Goal: Task Accomplishment & Management: Complete application form

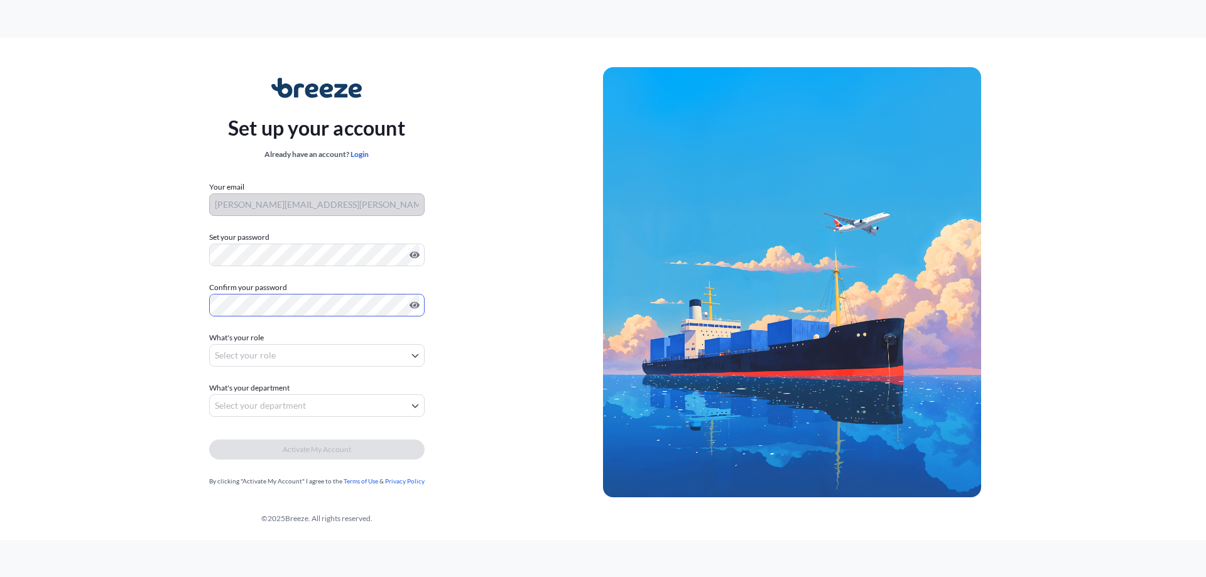
click at [264, 356] on body "Set up your account Already have an account? Login Your email [PERSON_NAME][EMA…" at bounding box center [603, 288] width 1206 height 577
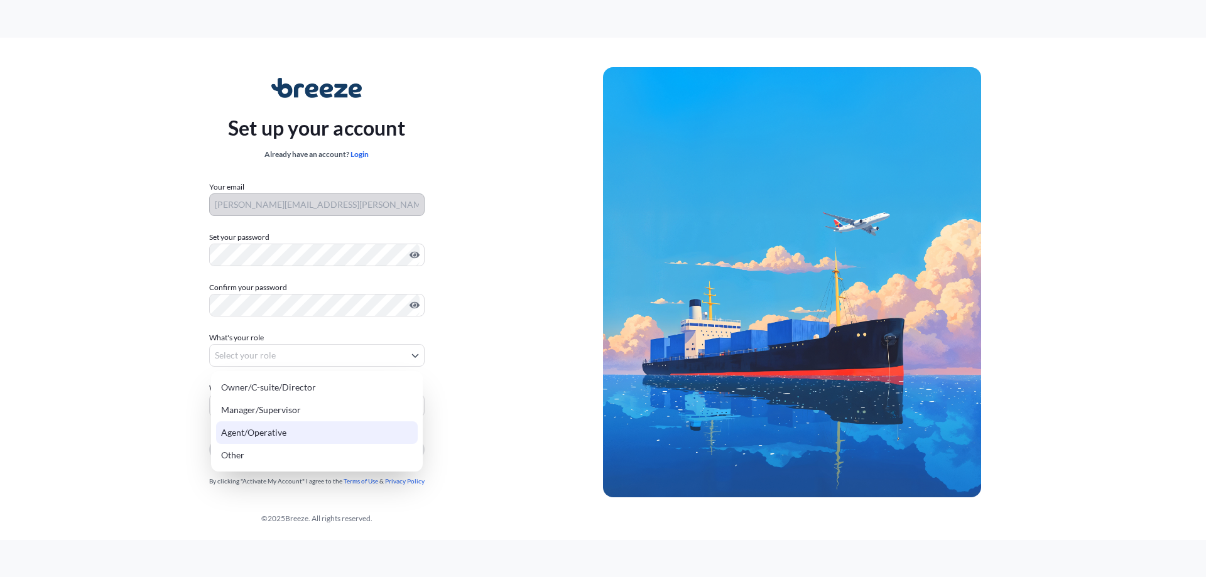
click at [306, 433] on div "Agent/Operative" at bounding box center [317, 433] width 202 height 23
select select "agent/operative"
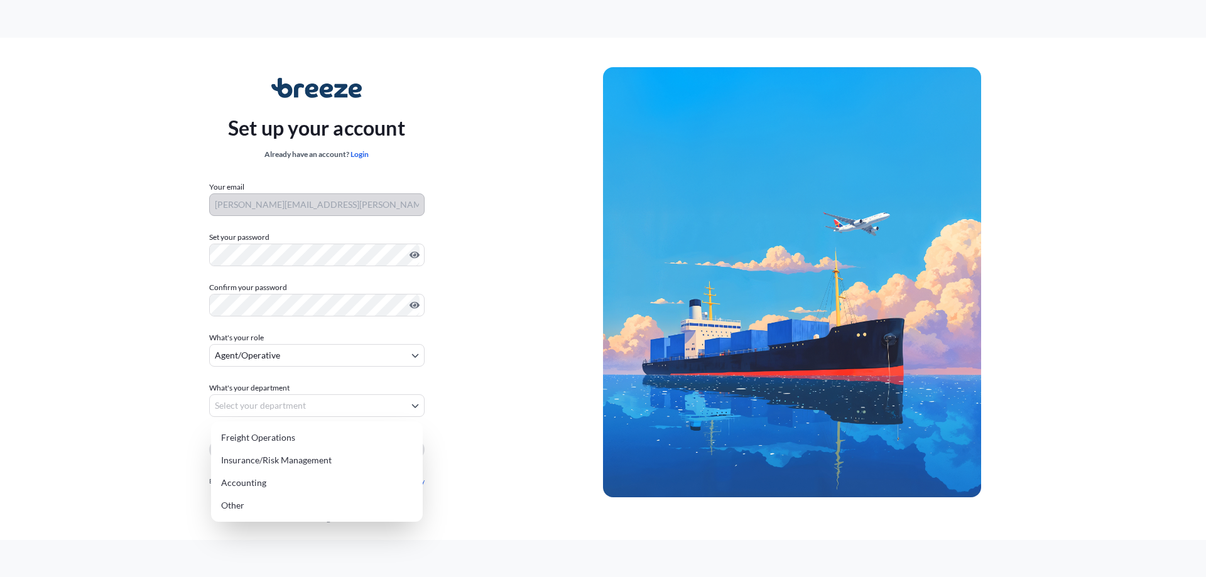
click at [304, 406] on body "Set up your account Already have an account? Login Your email [PERSON_NAME][EMA…" at bounding box center [603, 288] width 1206 height 577
click at [298, 502] on div "Other" at bounding box center [317, 505] width 202 height 23
select select "other"
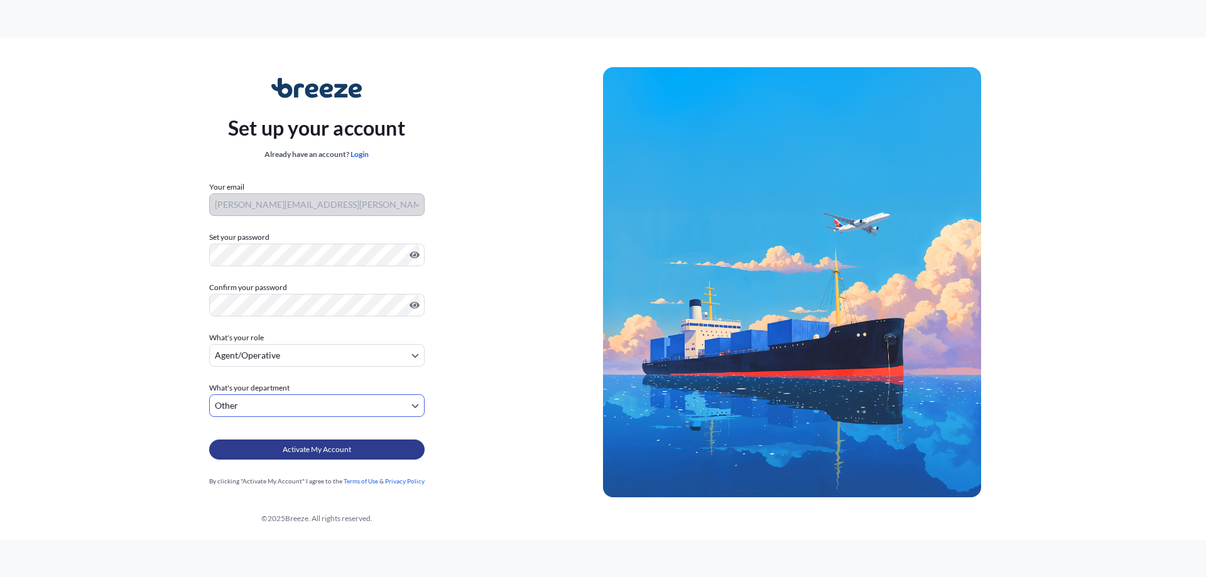
click at [315, 452] on span "Activate My Account" at bounding box center [317, 449] width 68 height 13
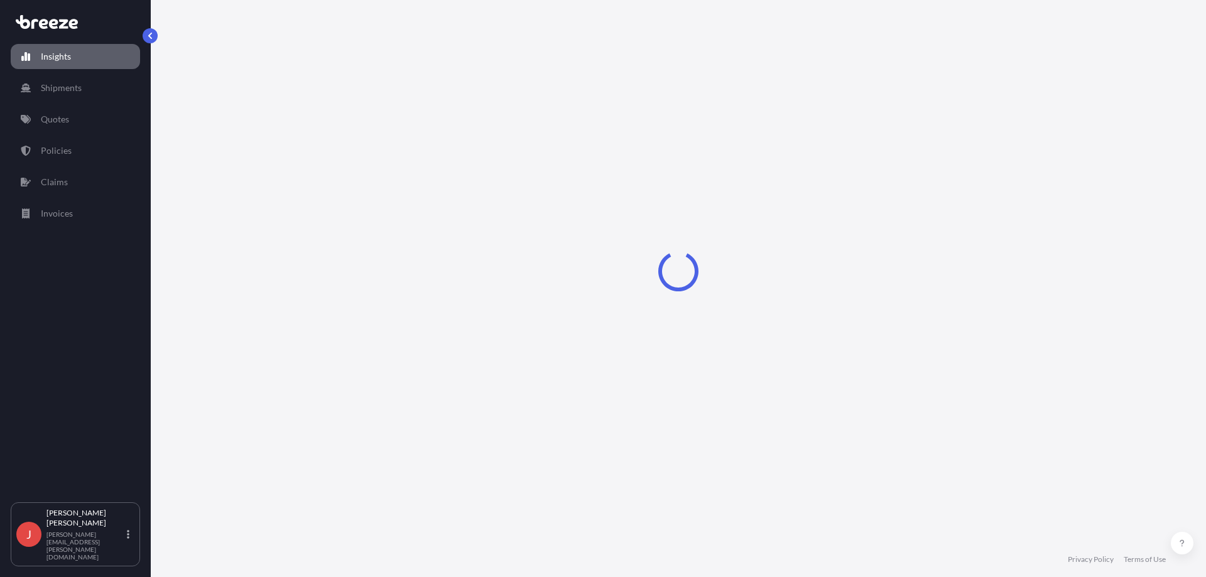
select select "2025"
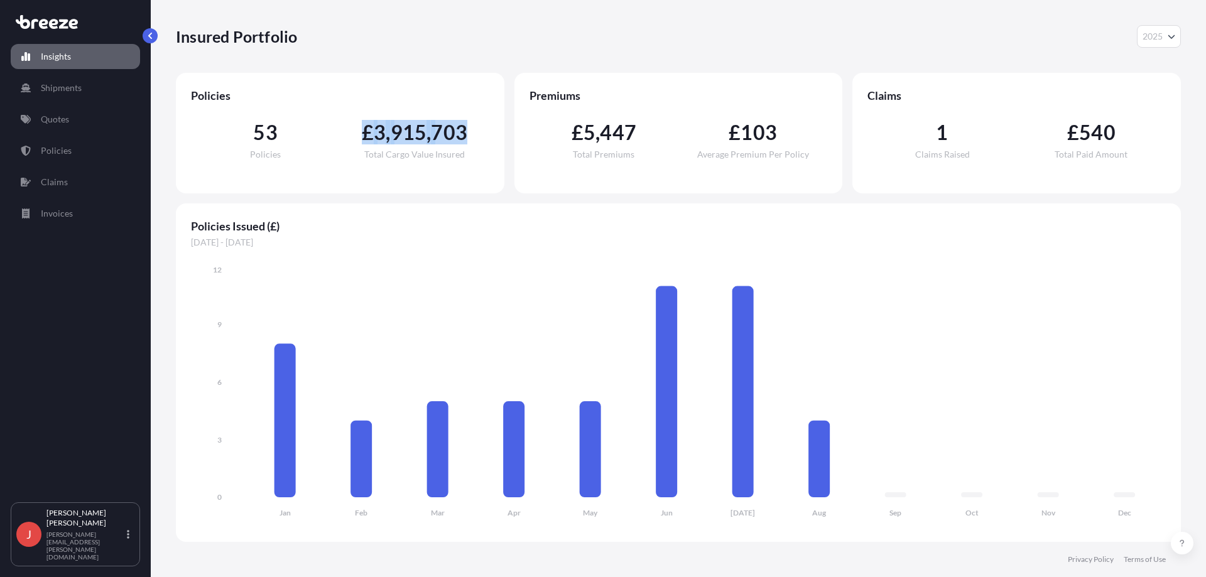
drag, startPoint x: 363, startPoint y: 129, endPoint x: 467, endPoint y: 129, distance: 104.3
click at [467, 129] on div "£ 3 , 915 , 703 Total Cargo Value Insured" at bounding box center [414, 140] width 149 height 36
